Goal: Navigation & Orientation: Find specific page/section

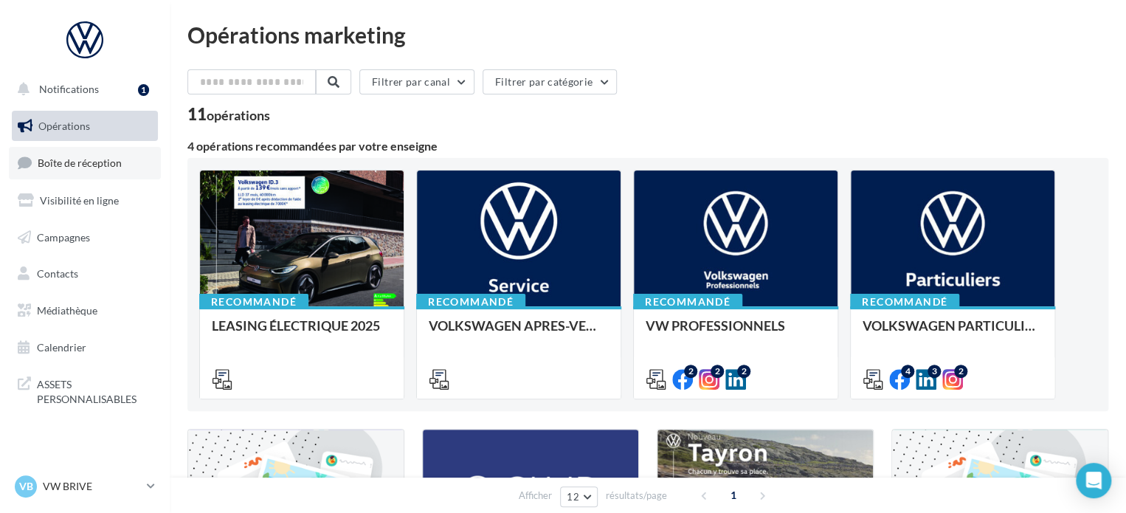
click at [101, 162] on span "Boîte de réception" at bounding box center [80, 162] width 84 height 13
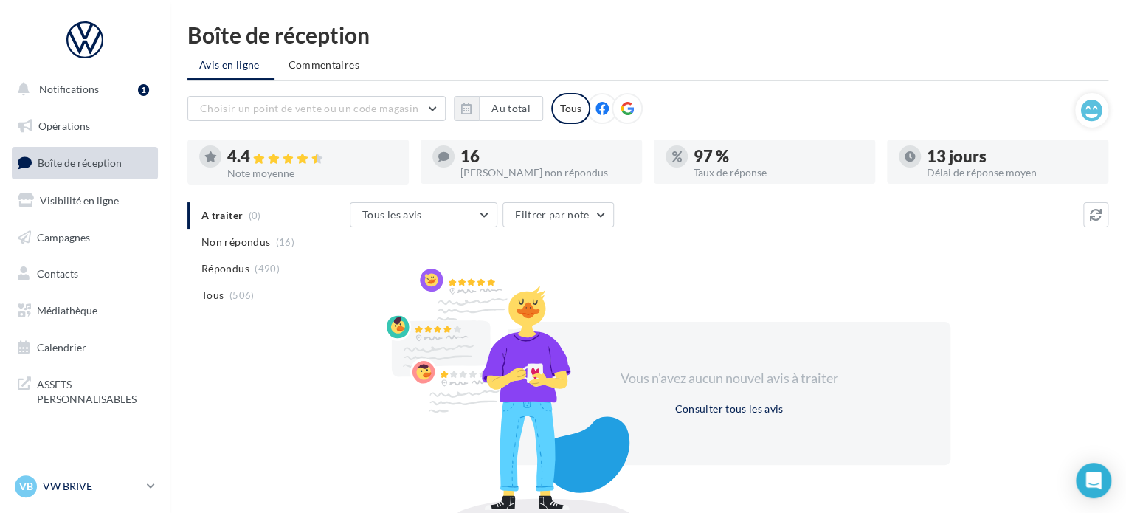
click at [103, 494] on div "VB VW BRIVE vw-bri-sdes" at bounding box center [78, 486] width 126 height 22
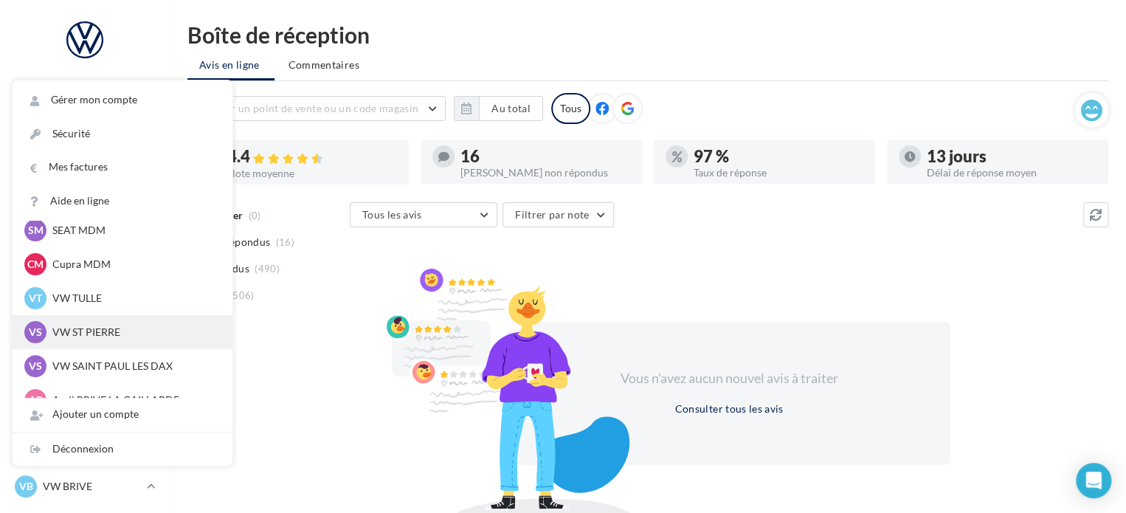
scroll to position [74, 0]
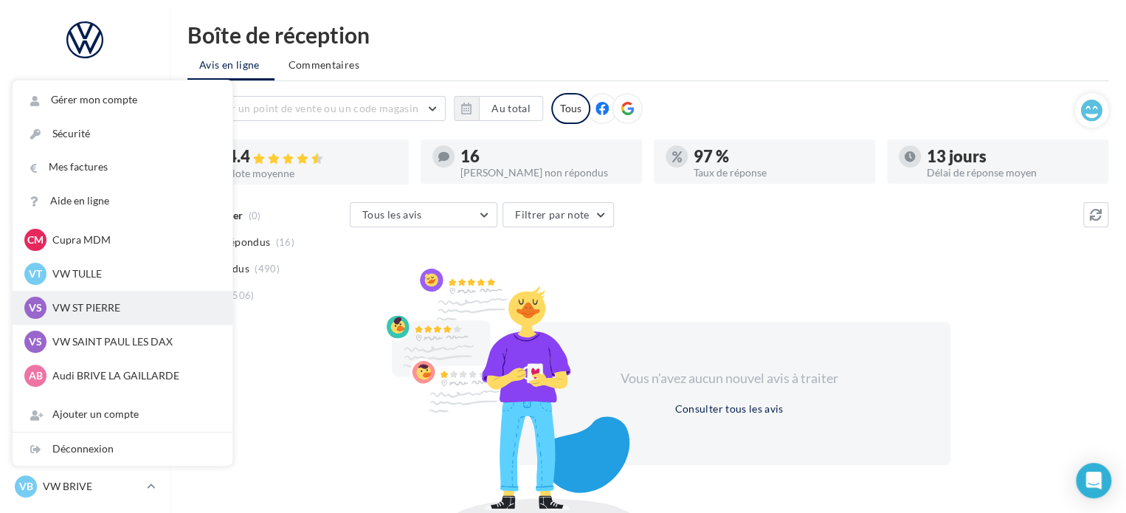
click at [114, 320] on div "VS VW ST PIERRE vw-stp-sdes" at bounding box center [123, 308] width 220 height 34
click at [111, 307] on p "VW ST PIERRE" at bounding box center [133, 307] width 162 height 15
